Goal: Complete application form: Complete application form

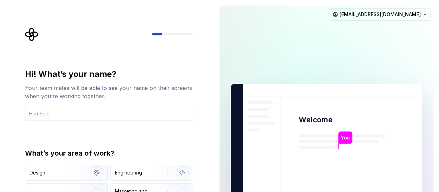
click at [45, 112] on input "text" at bounding box center [109, 113] width 168 height 15
click at [128, 67] on div "Hi! What’s your name? Your team mates will be able to see your name on their sc…" at bounding box center [111, 137] width 181 height 220
click at [41, 114] on input "text" at bounding box center [109, 113] width 168 height 15
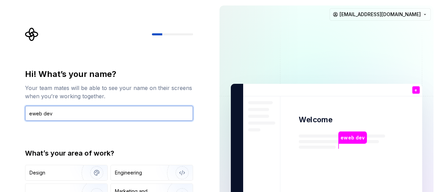
type input "eweb dev"
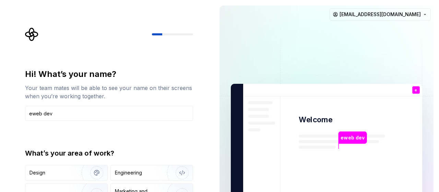
click at [350, 133] on div "eweb dev" at bounding box center [353, 137] width 28 height 12
click at [73, 175] on img "button" at bounding box center [92, 173] width 44 height 46
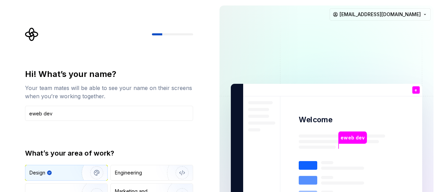
type button "Design"
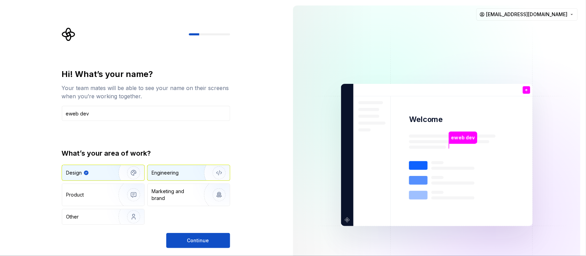
click at [179, 172] on div "Engineering" at bounding box center [179, 172] width 55 height 7
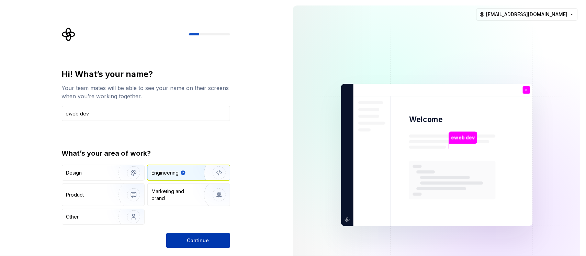
click at [215, 192] on button "Continue" at bounding box center [198, 240] width 64 height 15
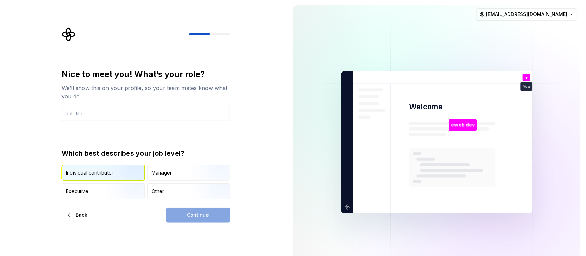
click at [115, 177] on img "button" at bounding box center [128, 181] width 44 height 46
click at [190, 192] on div "Continue" at bounding box center [198, 214] width 64 height 15
click at [92, 113] on input "text" at bounding box center [146, 113] width 168 height 15
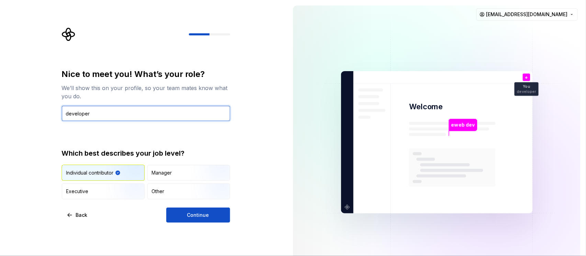
type input "developer"
click at [119, 172] on img "button" at bounding box center [128, 181] width 44 height 46
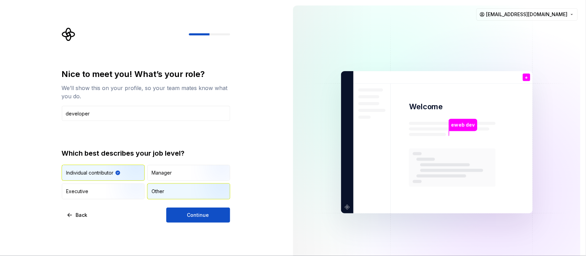
click at [168, 192] on div "Other" at bounding box center [189, 191] width 82 height 15
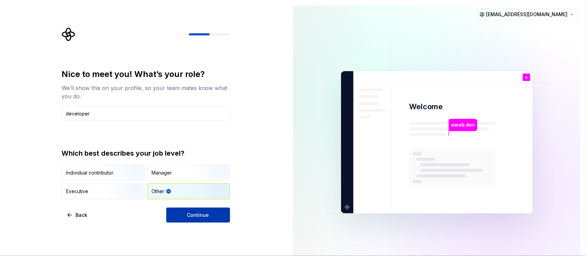
click at [195, 192] on span "Continue" at bounding box center [198, 214] width 22 height 7
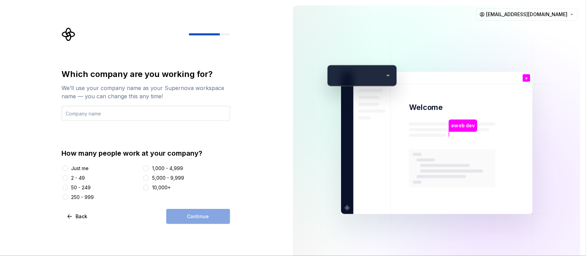
click at [105, 114] on input "text" at bounding box center [146, 113] width 168 height 15
type input "eweb a1 profesionals"
click at [65, 178] on button "2 - 49" at bounding box center [64, 177] width 5 height 5
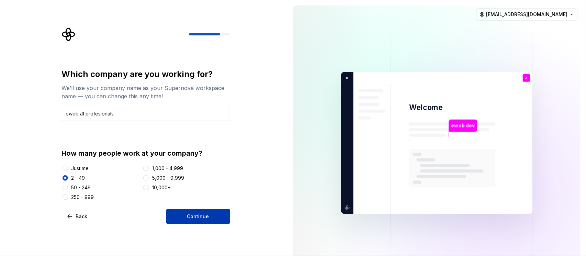
click at [198, 192] on span "Continue" at bounding box center [198, 216] width 22 height 7
